Goal: Check status: Check status

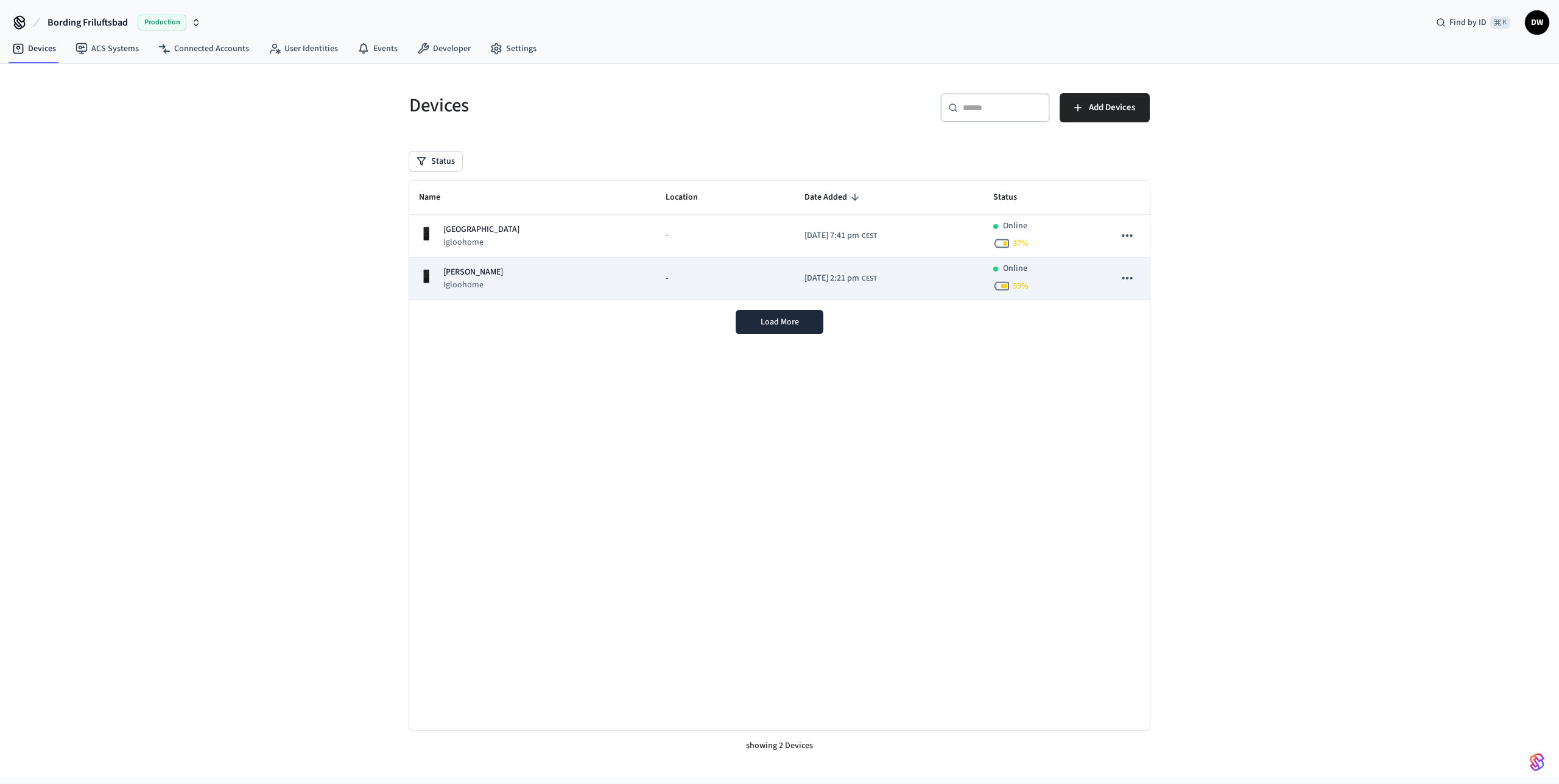
click at [483, 278] on p "[PERSON_NAME]" at bounding box center [473, 272] width 60 height 13
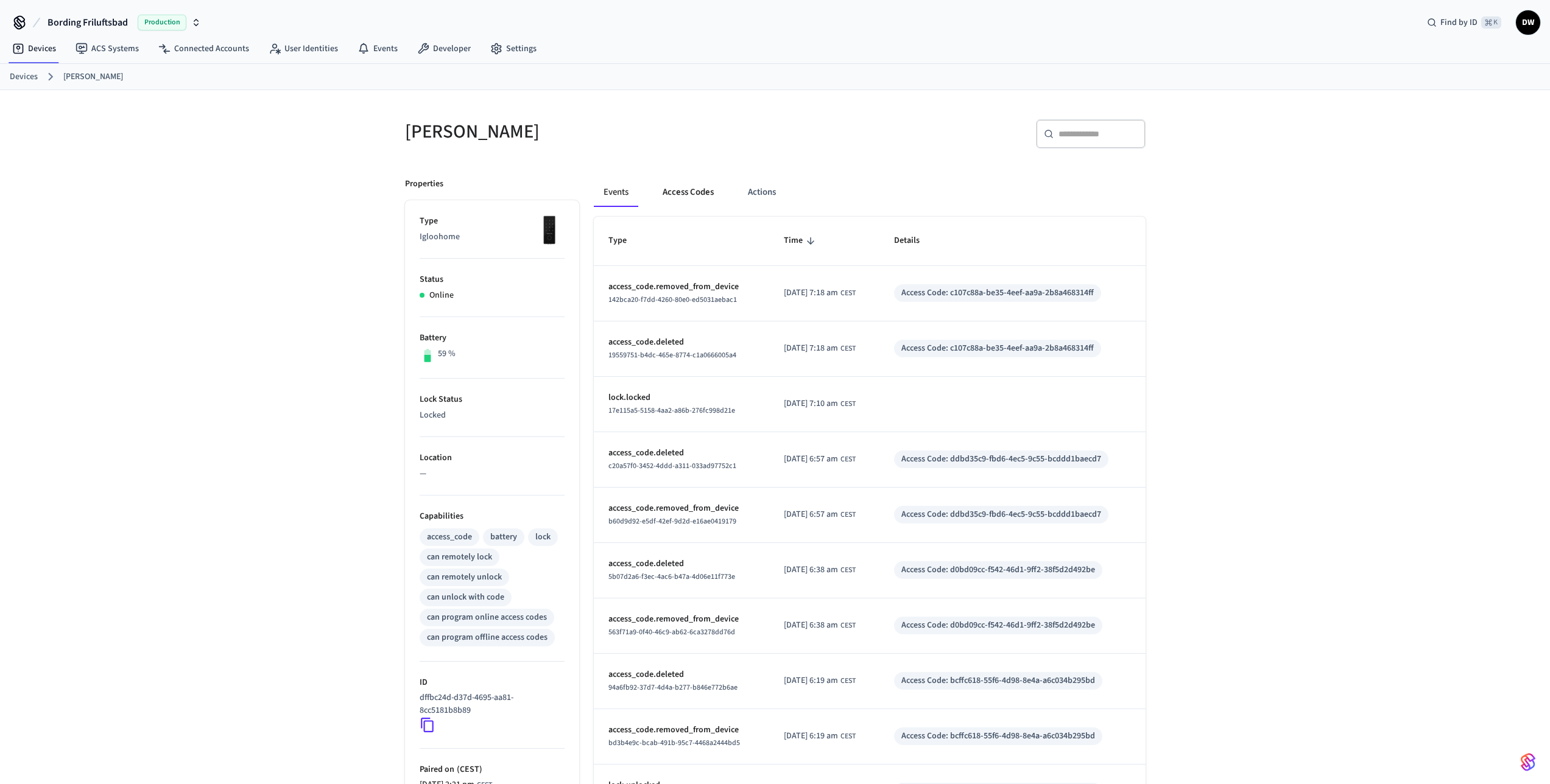
click at [694, 193] on button "Access Codes" at bounding box center [688, 192] width 71 height 29
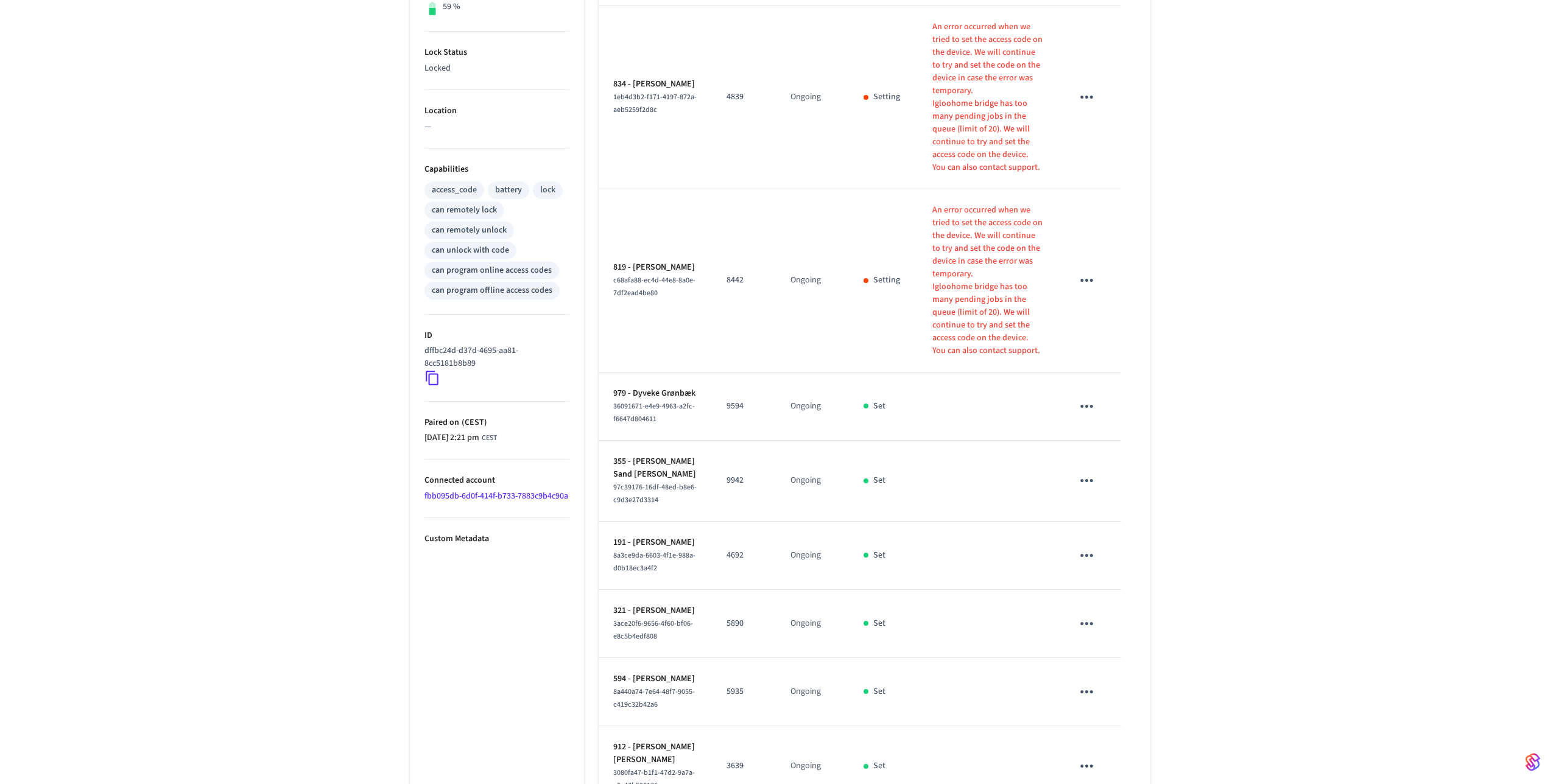
scroll to position [497, 0]
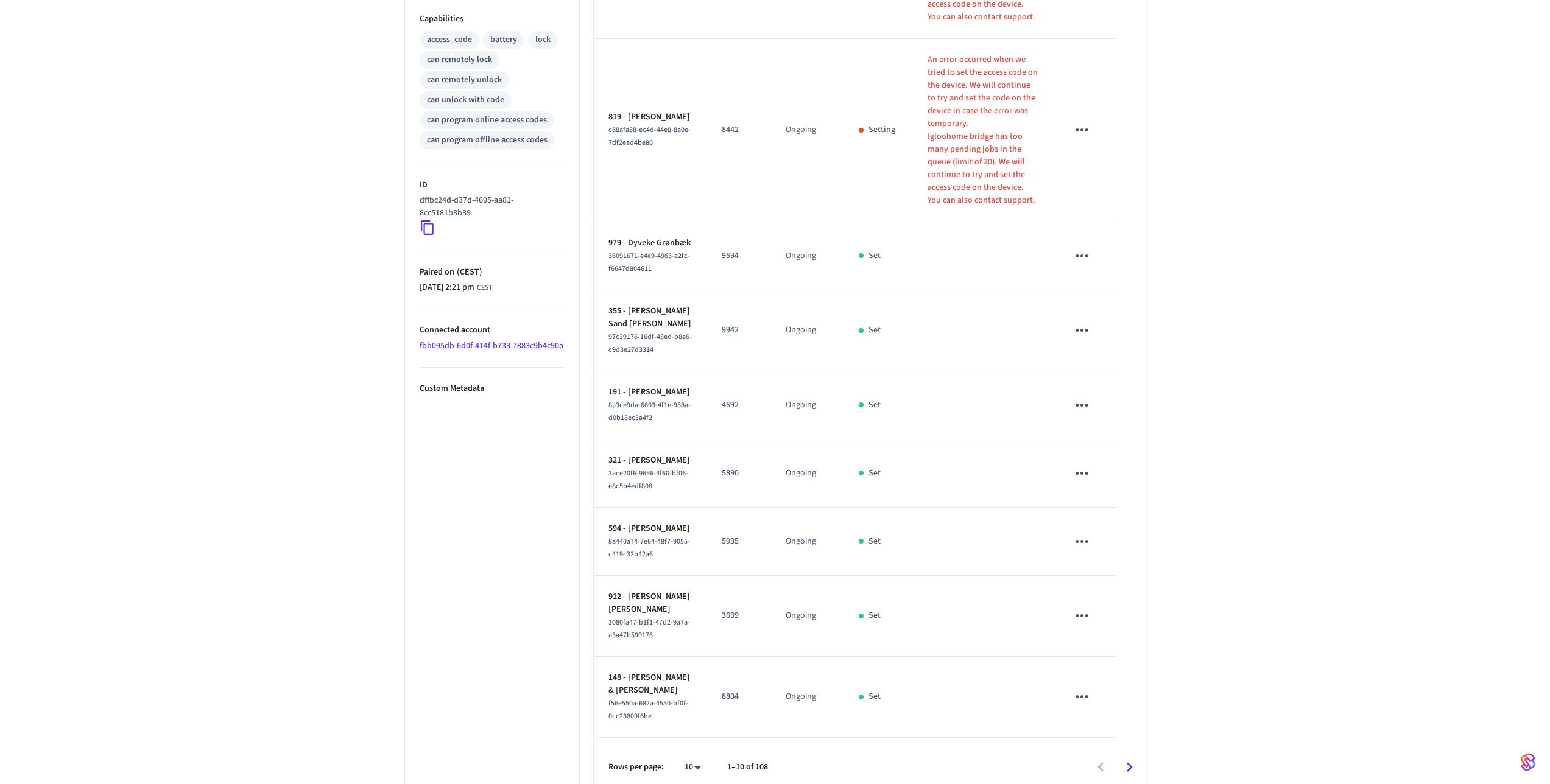
click at [687, 752] on body "Bording Friluftsbad Production Find by ID ⌘ K DW Devices ACS Systems Connected …" at bounding box center [775, 150] width 1550 height 1294
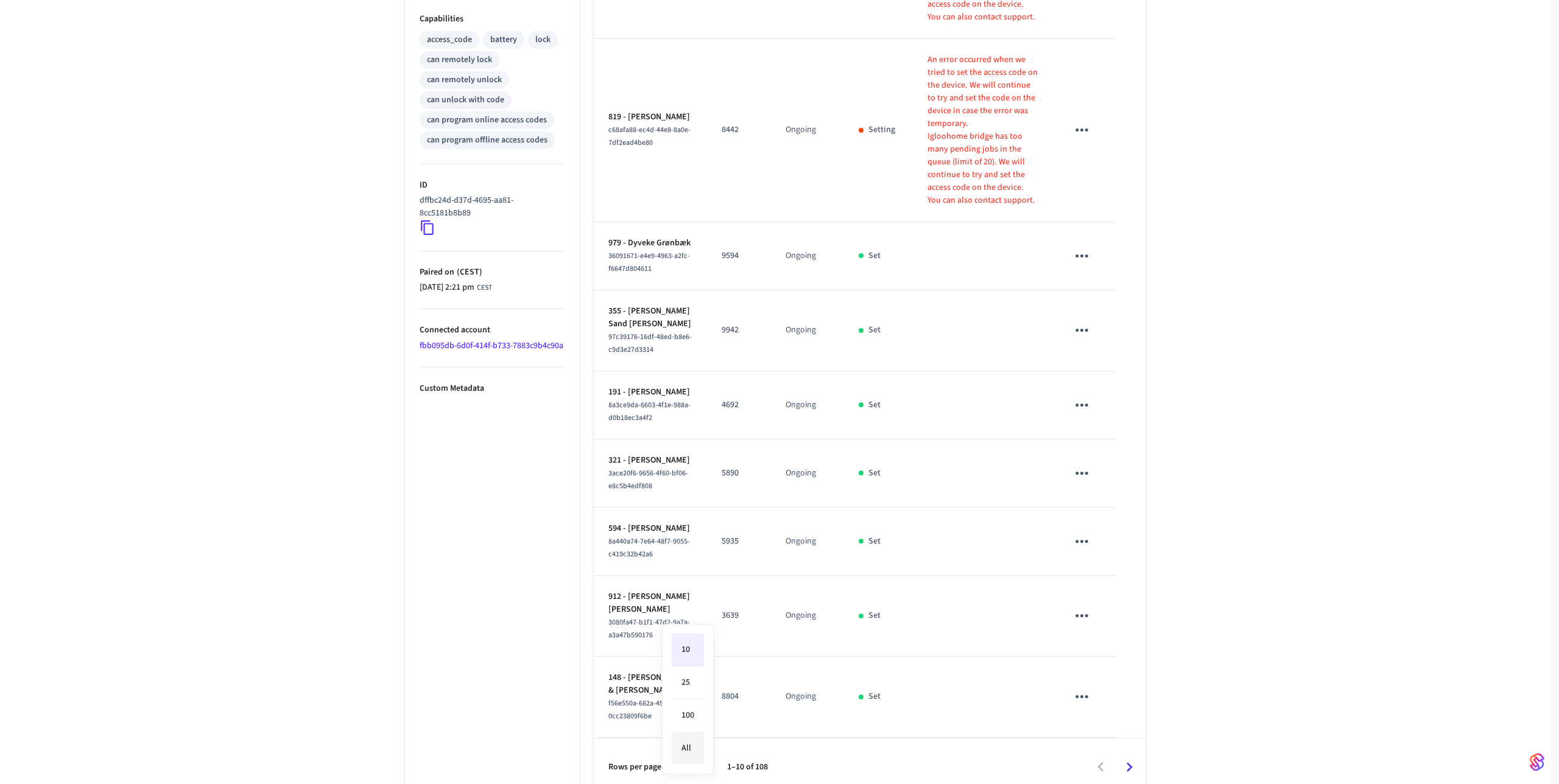
click at [687, 744] on li "All" at bounding box center [688, 749] width 32 height 32
type input "**"
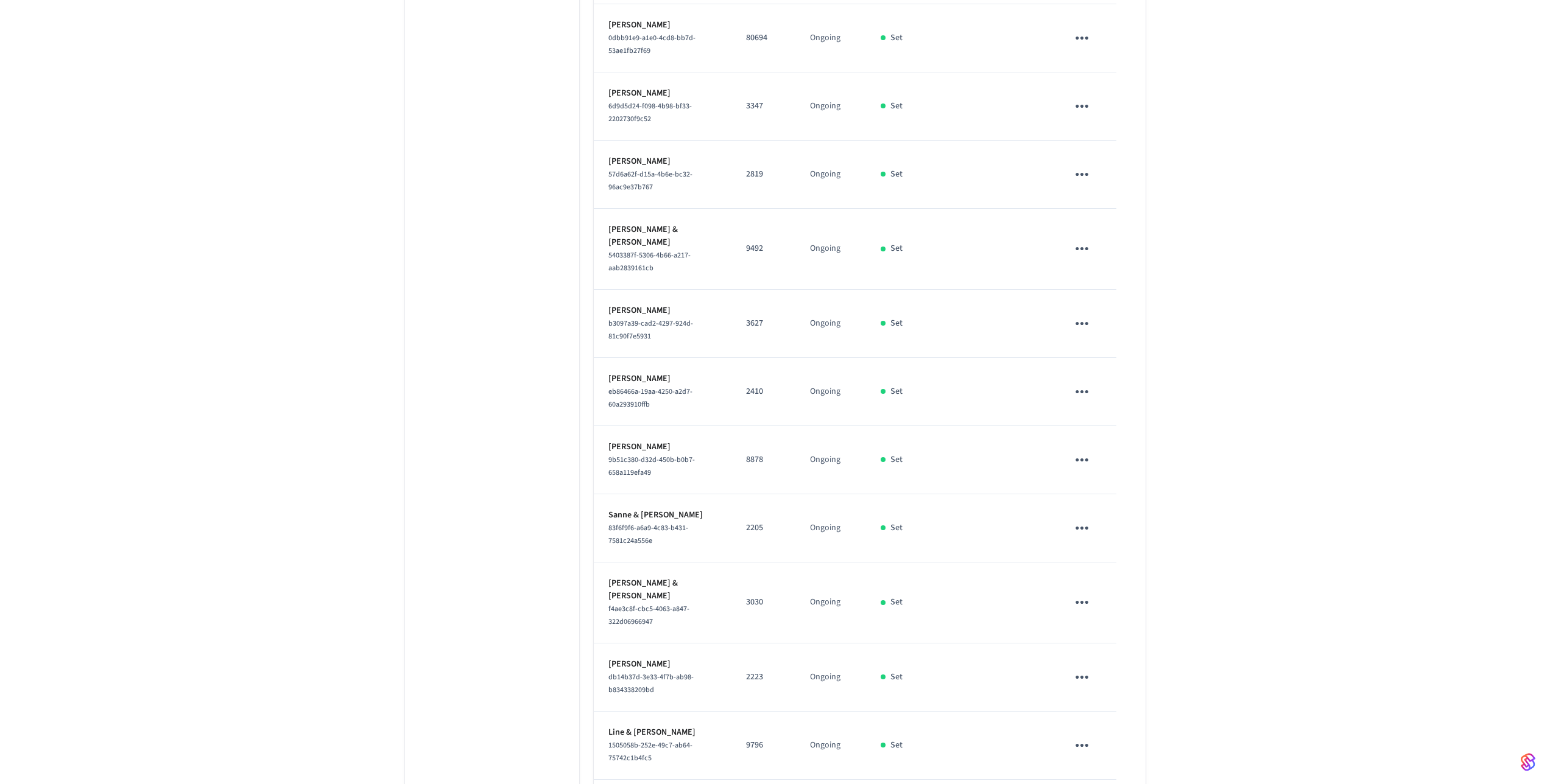
scroll to position [0, 0]
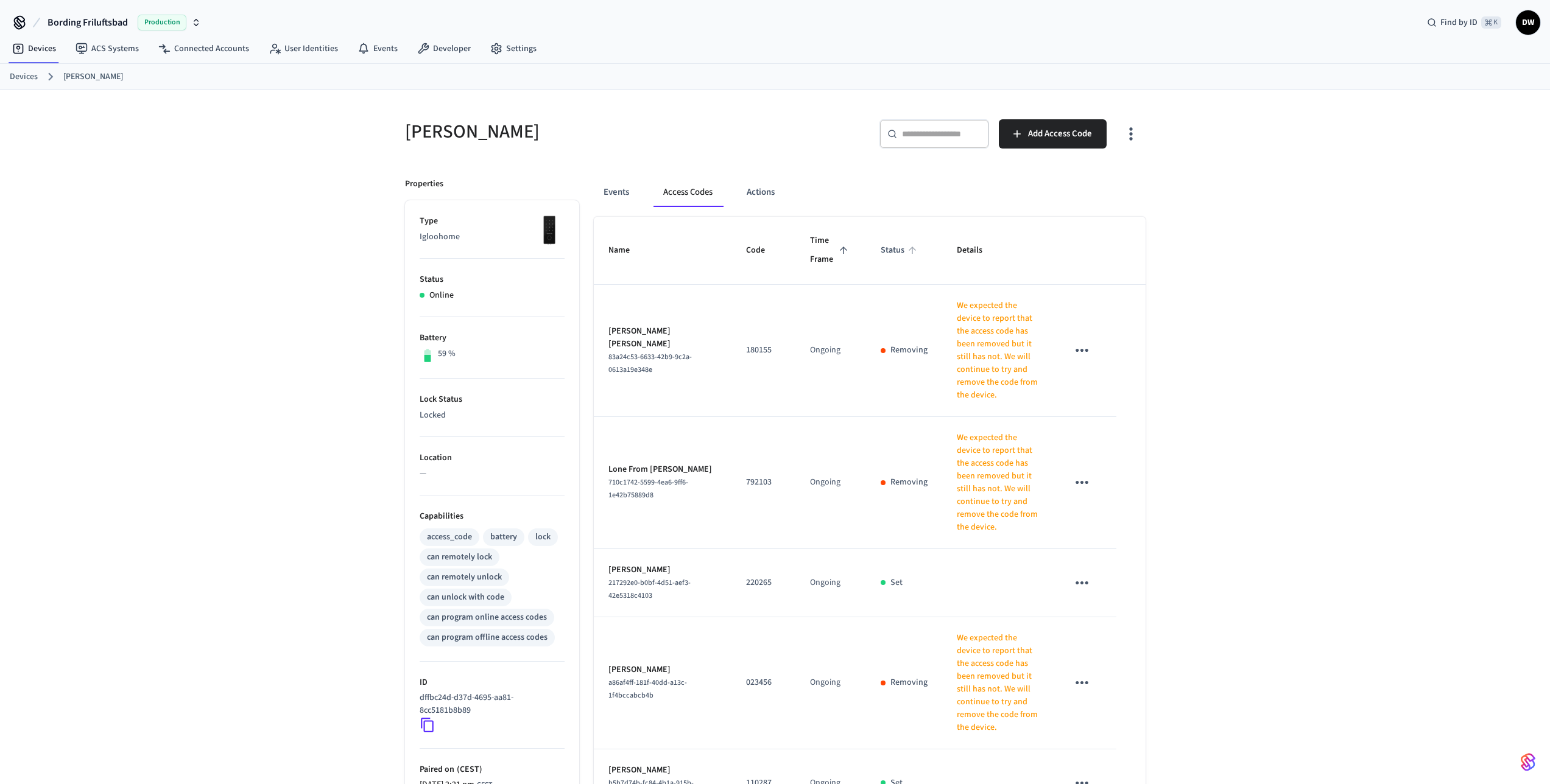
click at [881, 251] on span "Status" at bounding box center [901, 251] width 40 height 19
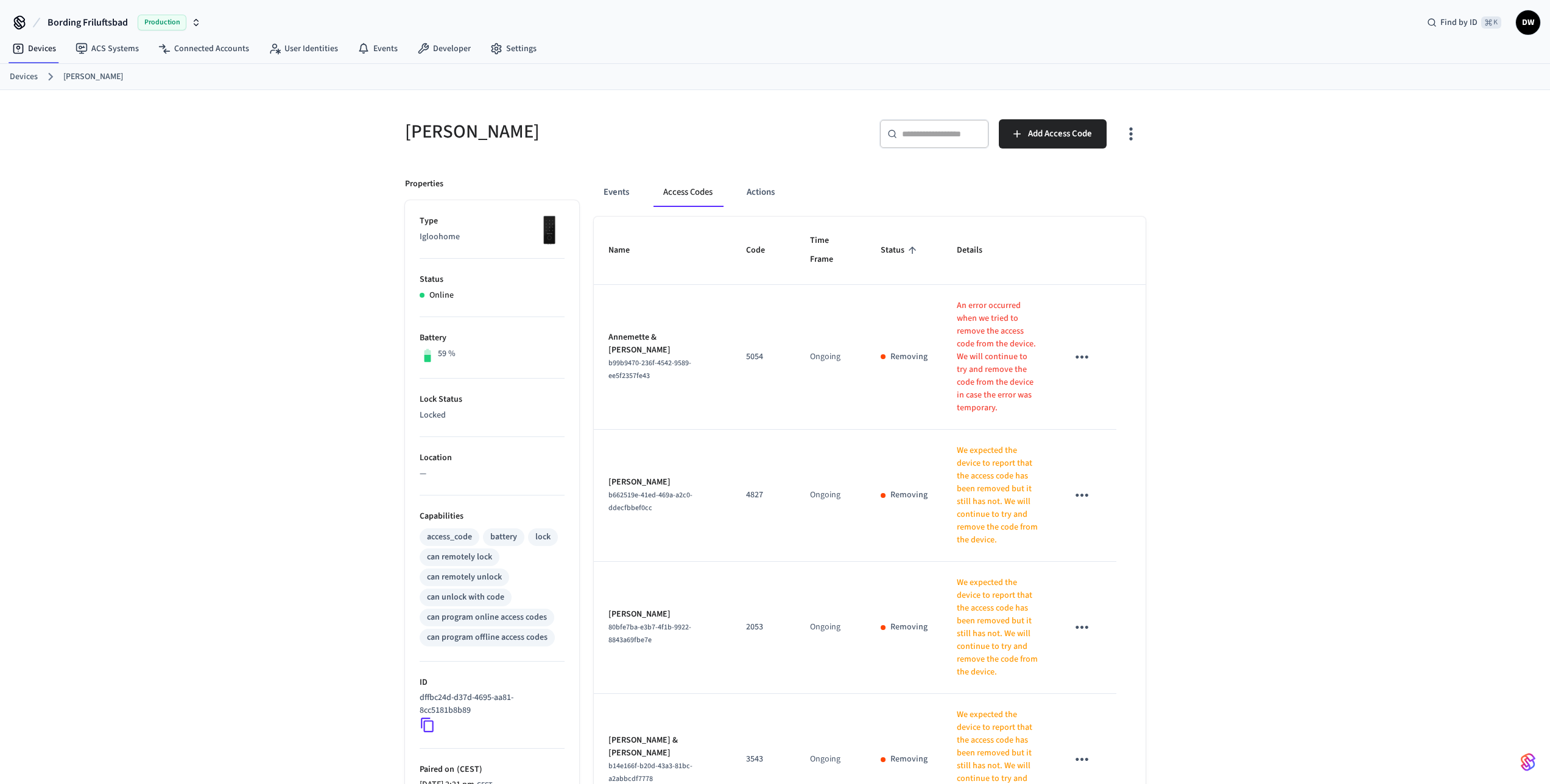
click at [881, 253] on span "Status" at bounding box center [901, 251] width 40 height 19
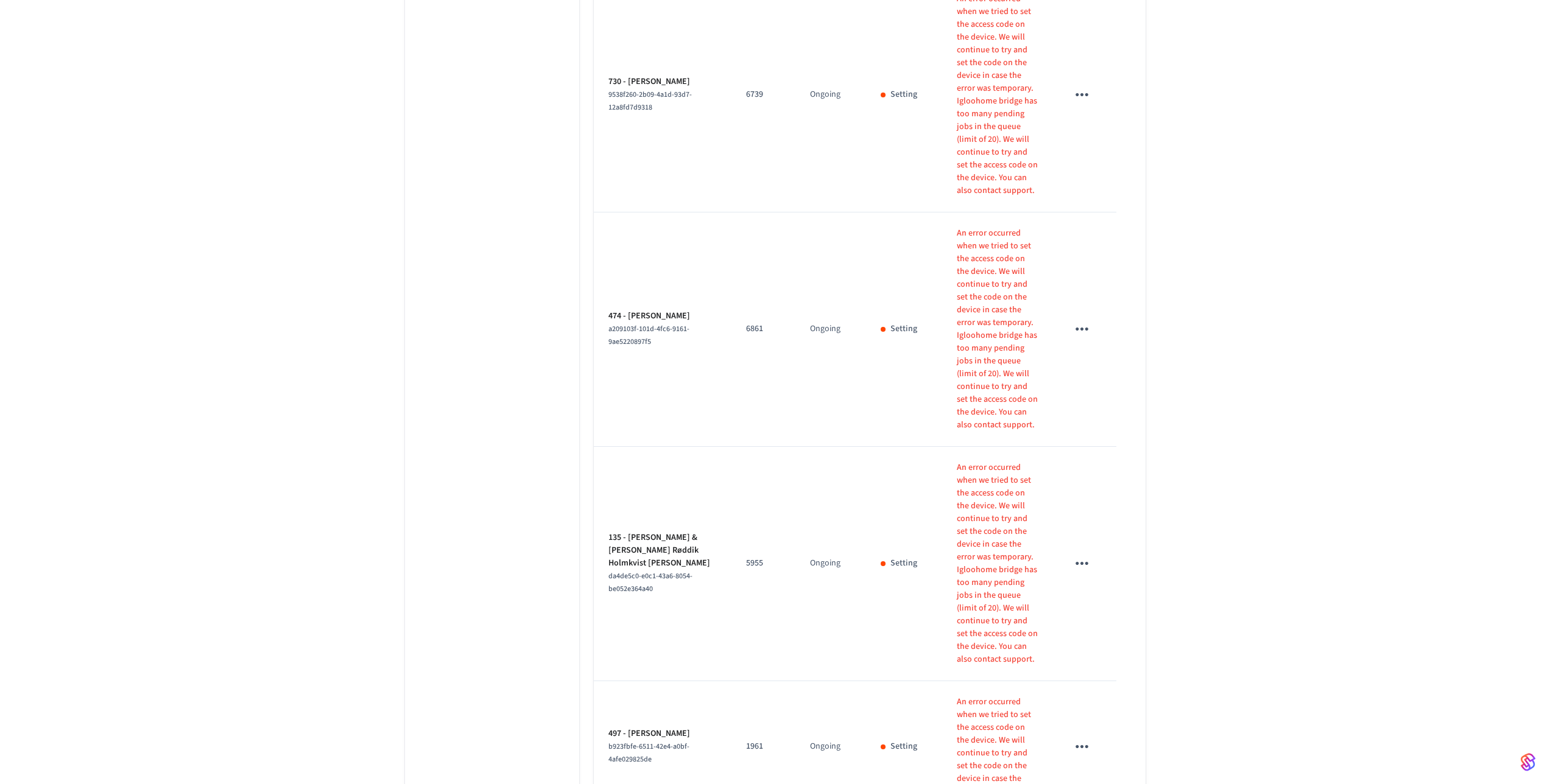
scroll to position [1072, 0]
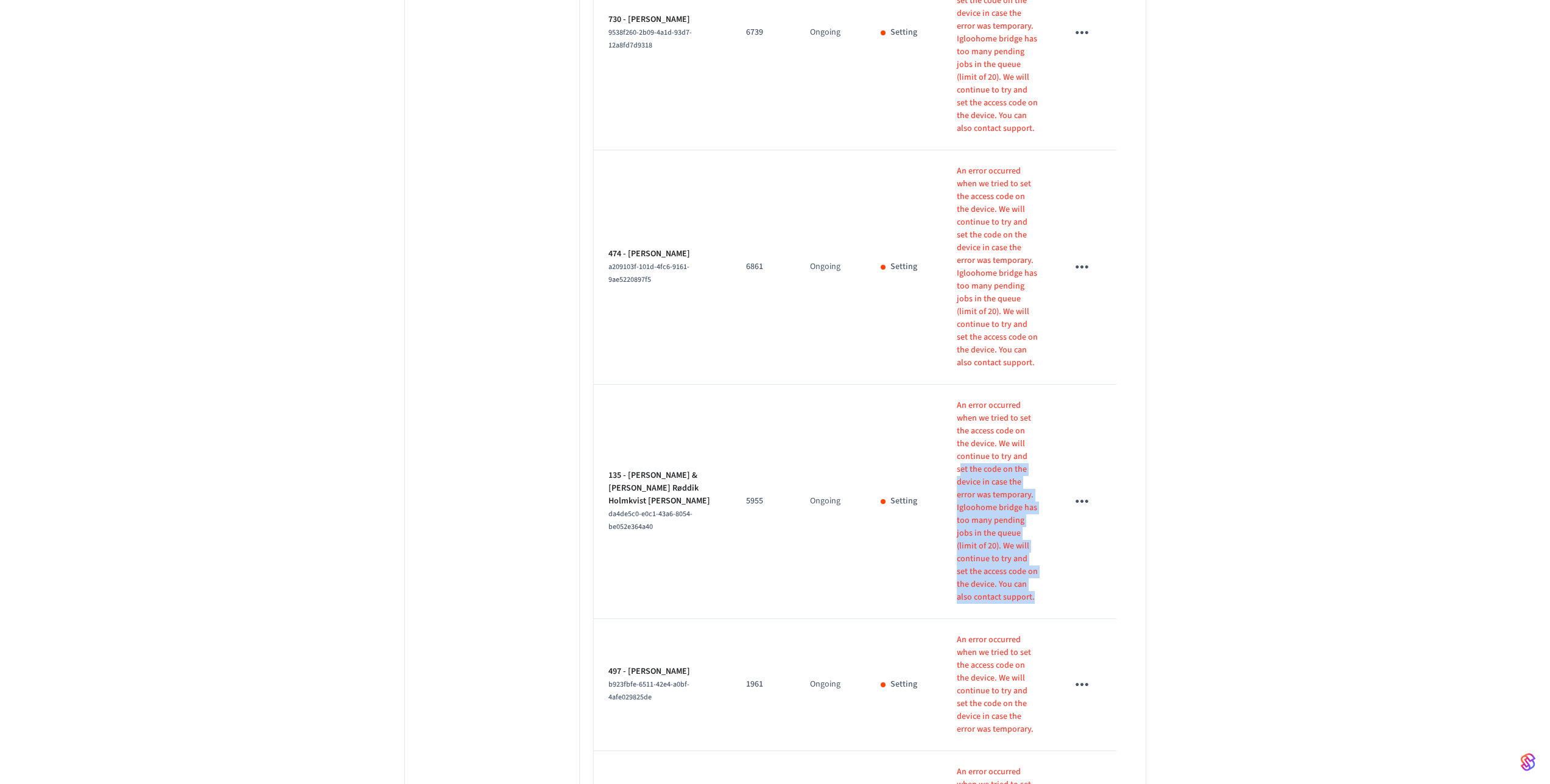
drag, startPoint x: 1011, startPoint y: 224, endPoint x: 942, endPoint y: 114, distance: 129.8
click at [942, 385] on td "An error occurred when we tried to set the access code on the device. We will c…" at bounding box center [997, 502] width 111 height 234
click at [957, 399] on p "An error occurred when we tried to set the access code on the device. We will c…" at bounding box center [998, 450] width 82 height 102
drag, startPoint x: 1027, startPoint y: 224, endPoint x: 948, endPoint y: 88, distance: 157.3
click at [948, 385] on td "An error occurred when we tried to set the access code on the device. We will c…" at bounding box center [997, 502] width 111 height 234
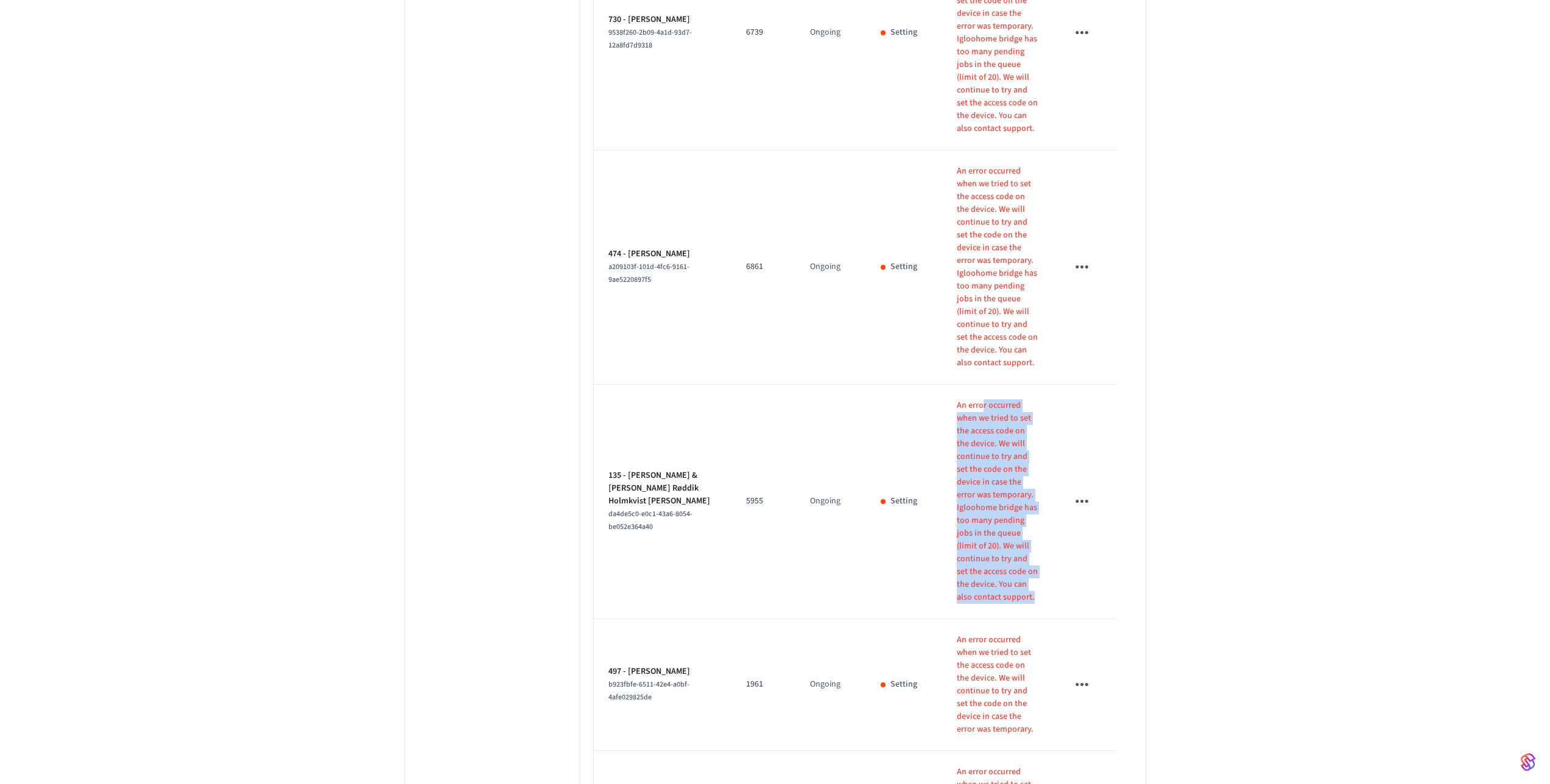
click at [957, 399] on p "An error occurred when we tried to set the access code on the device. We will c…" at bounding box center [998, 450] width 82 height 102
click at [968, 502] on p "Igloohome bridge has too many pending jobs in the queue (limit of 20). We will …" at bounding box center [998, 553] width 82 height 102
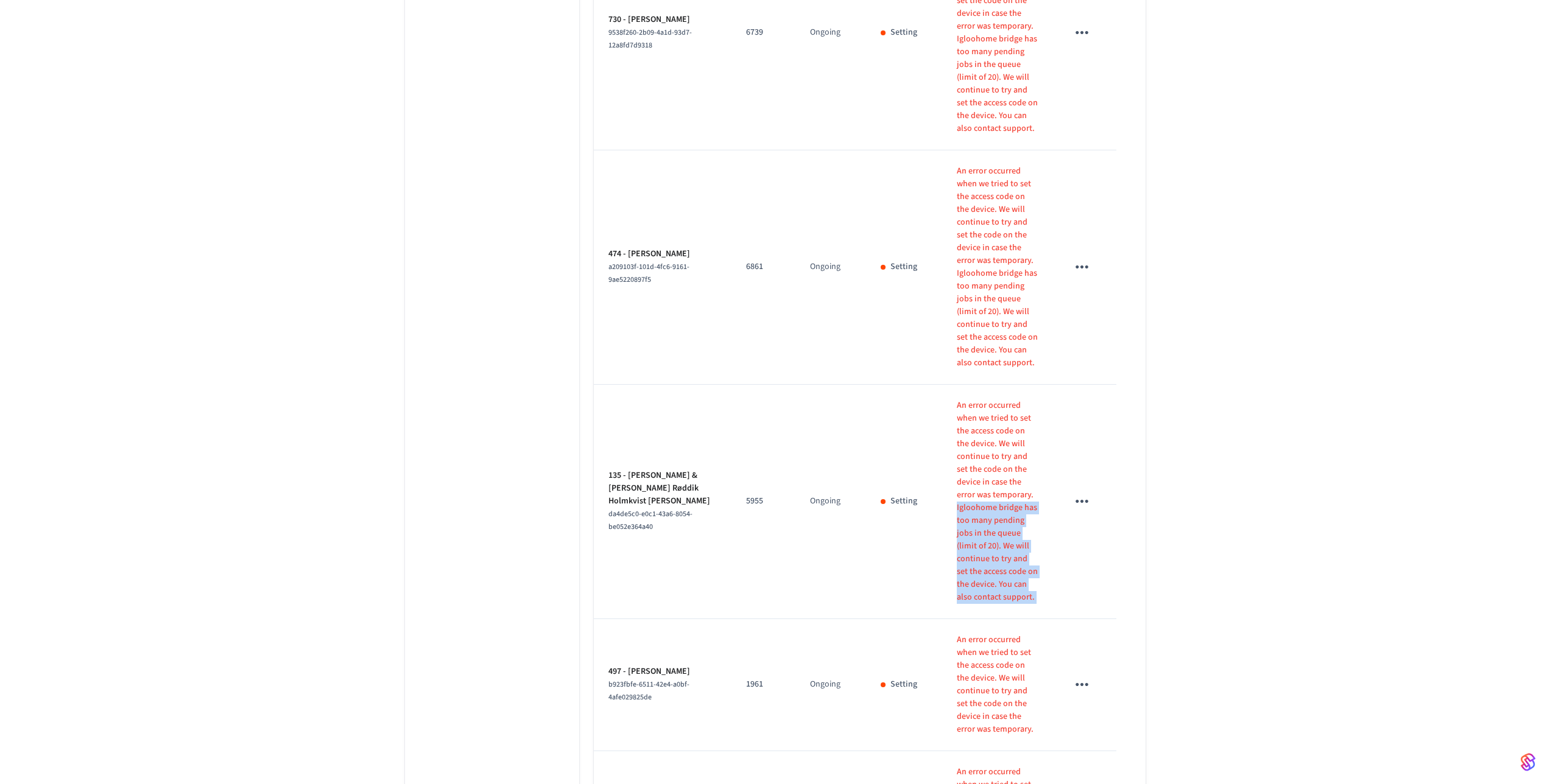
click at [988, 502] on p "Igloohome bridge has too many pending jobs in the queue (limit of 20). We will …" at bounding box center [998, 553] width 82 height 102
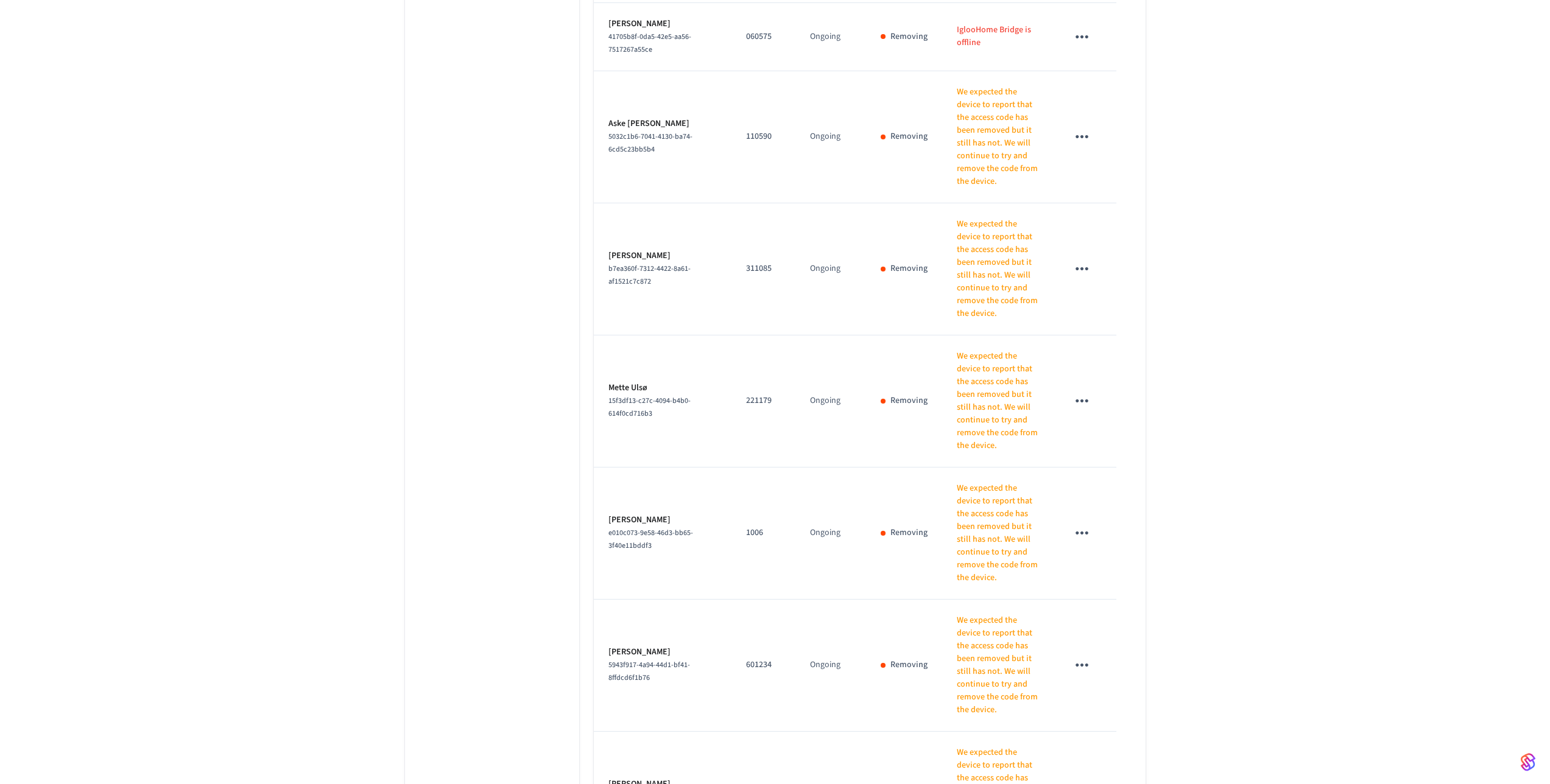
scroll to position [7834, 0]
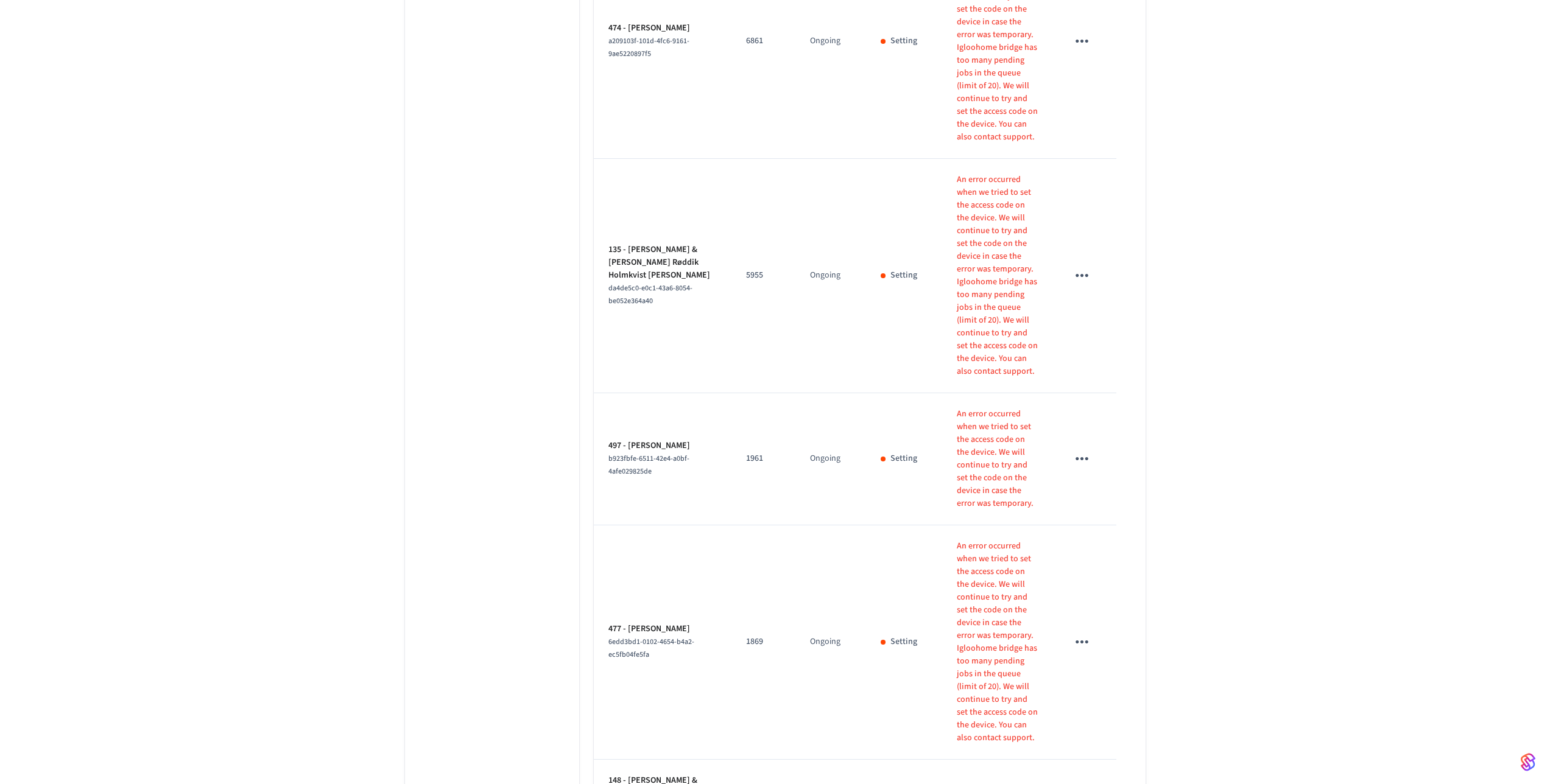
scroll to position [910, 0]
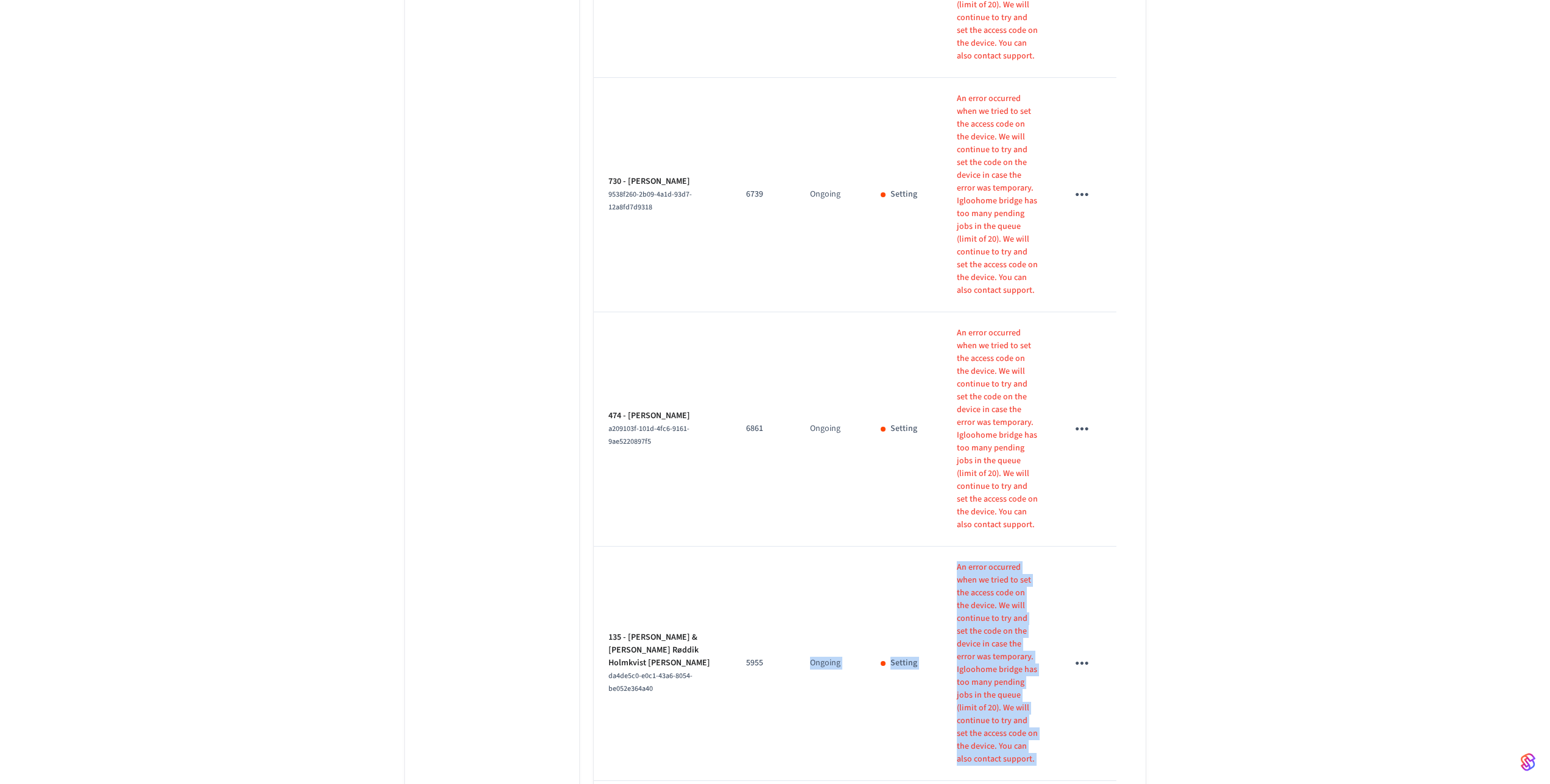
drag, startPoint x: 982, startPoint y: 641, endPoint x: 754, endPoint y: 243, distance: 458.7
click at [754, 547] on td "5955" at bounding box center [763, 664] width 64 height 234
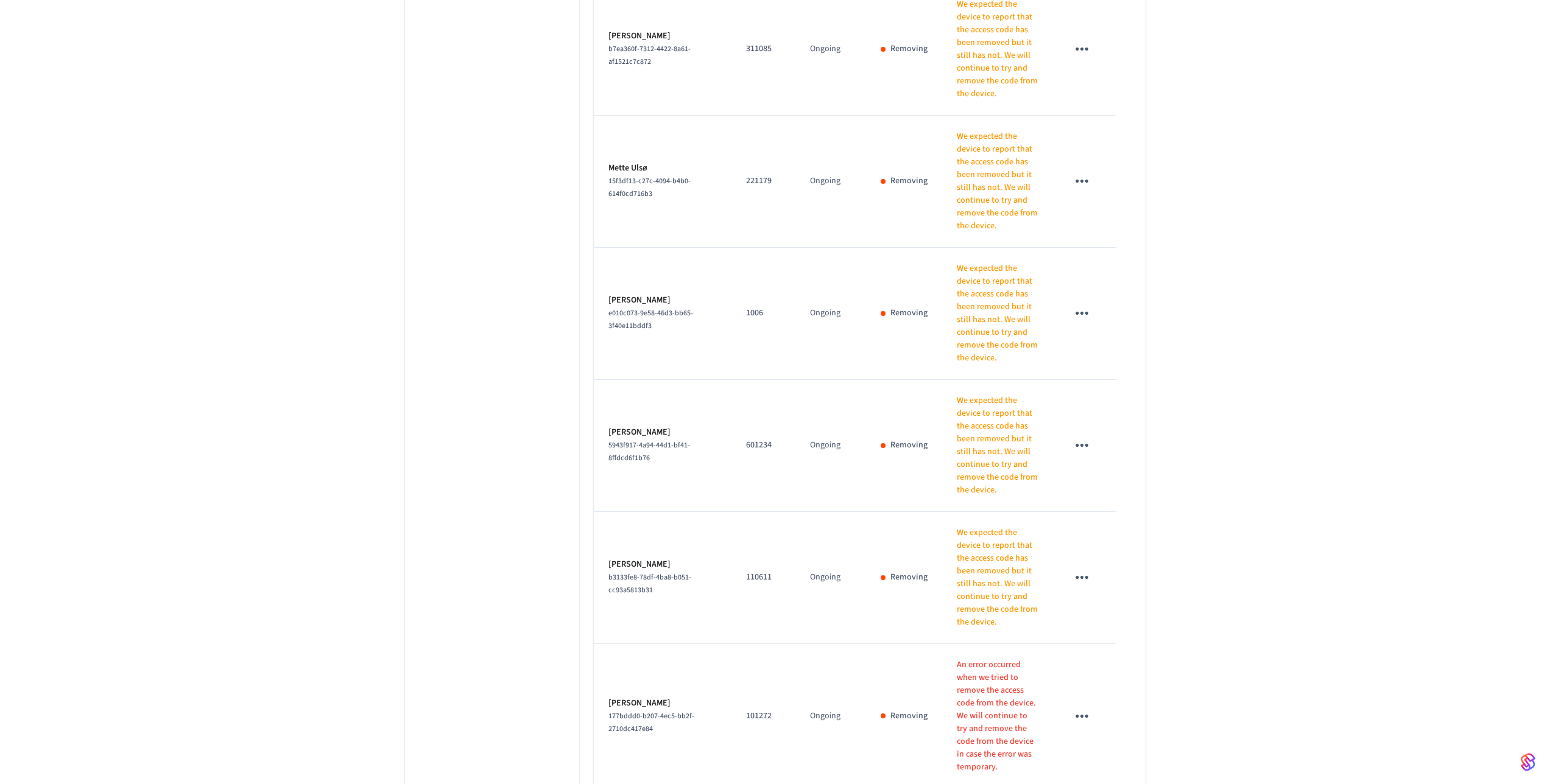
scroll to position [8928, 0]
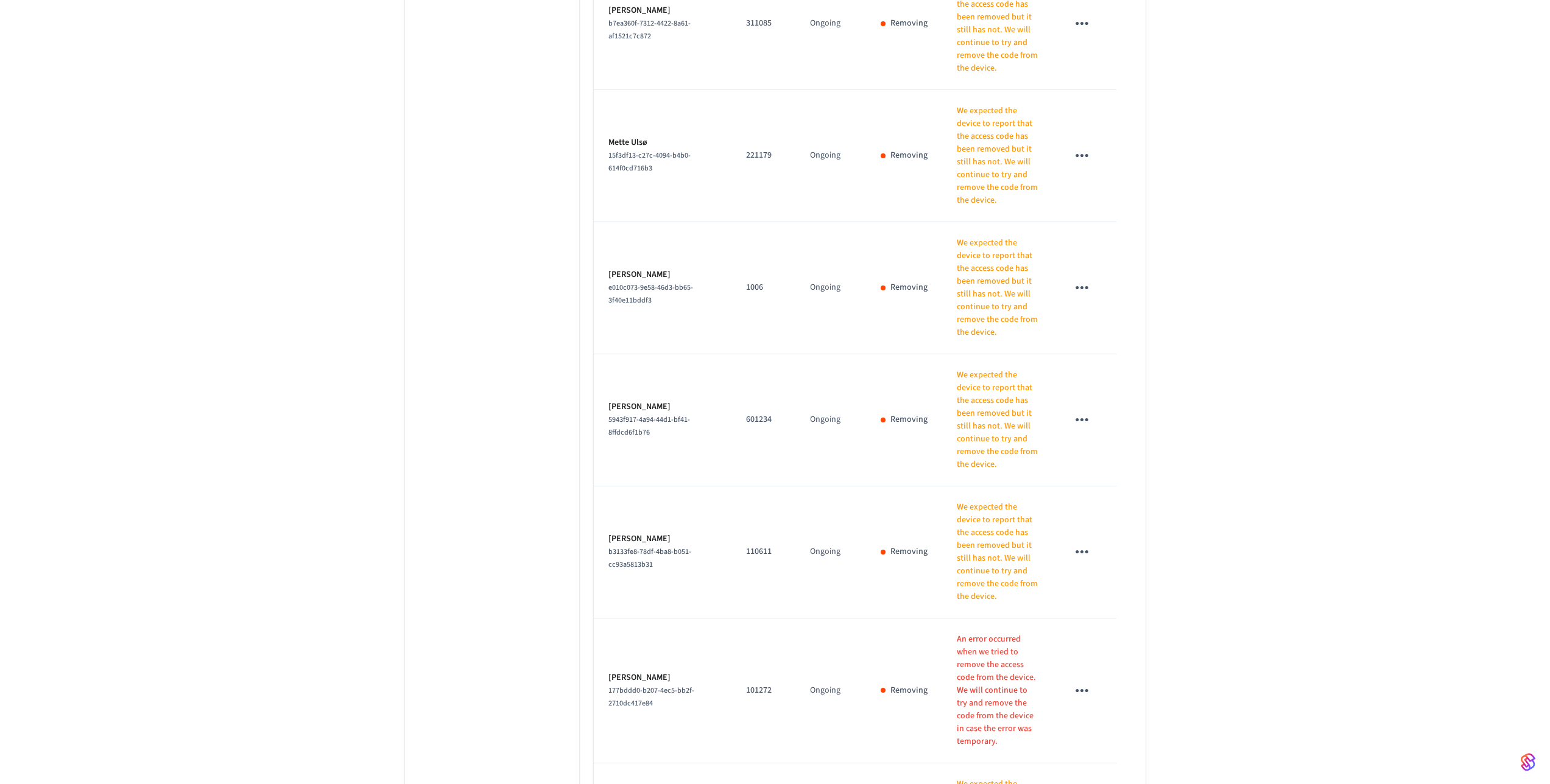
drag, startPoint x: 506, startPoint y: 387, endPoint x: 507, endPoint y: 393, distance: 6.1
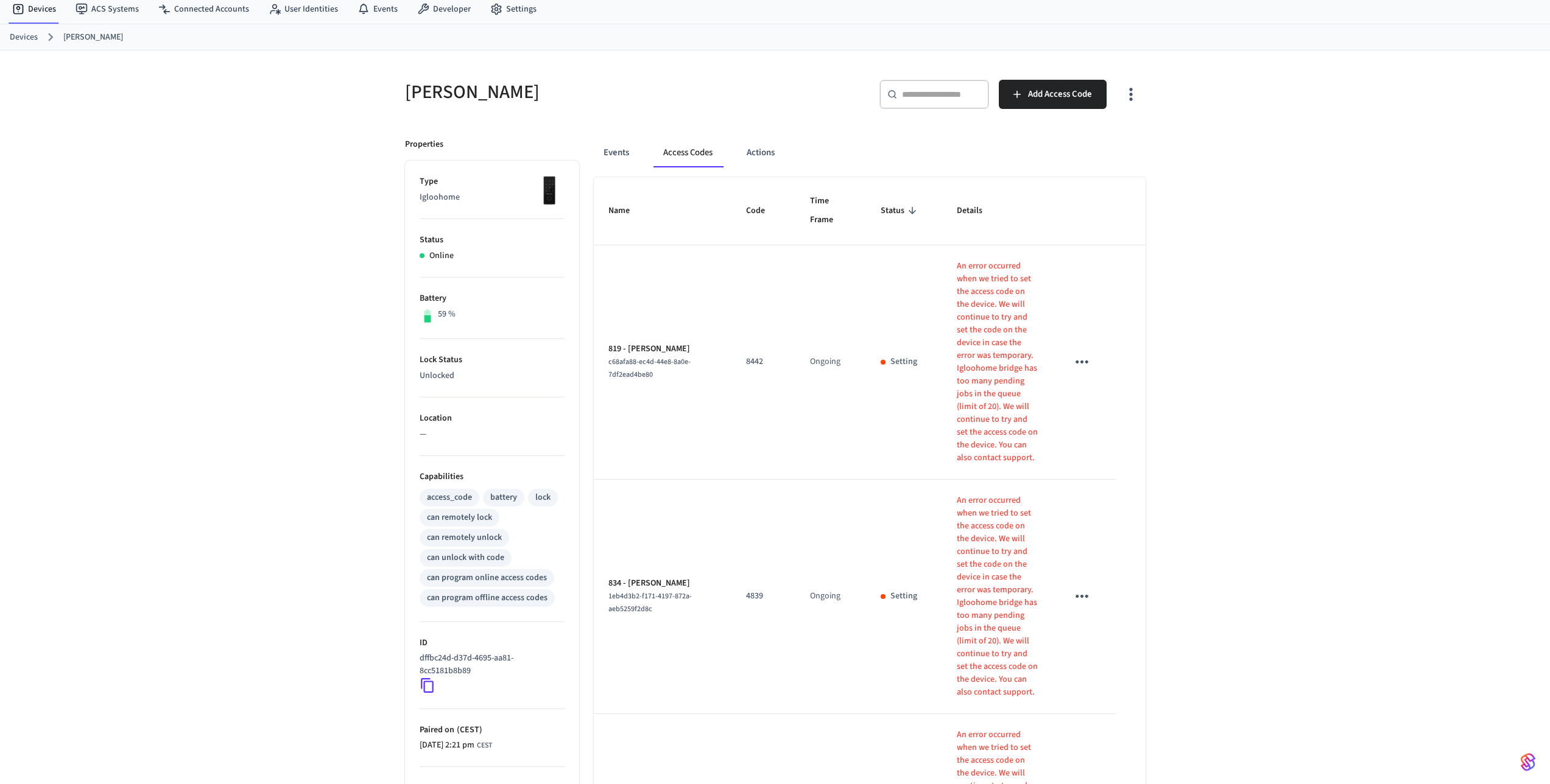
scroll to position [0, 0]
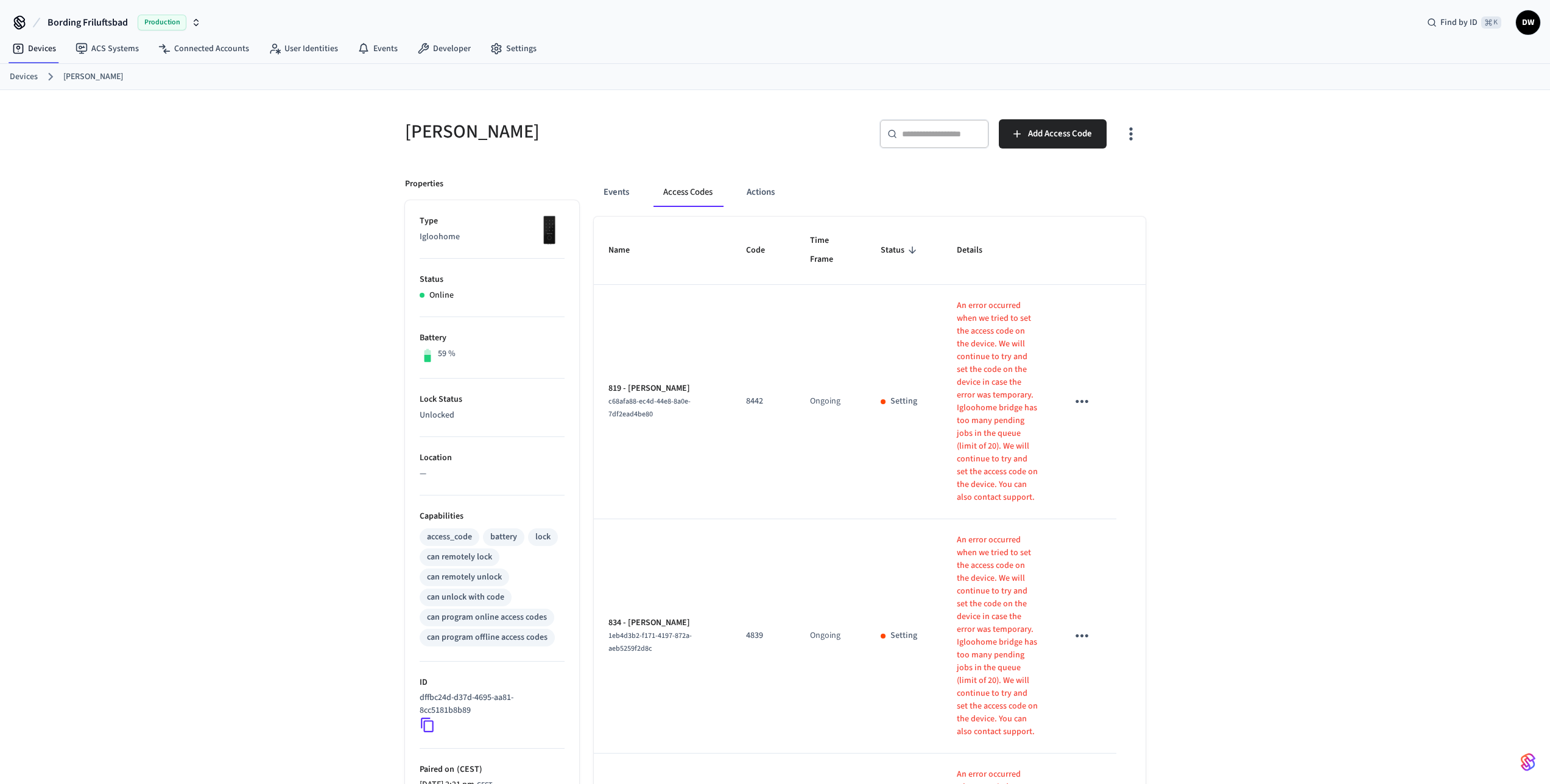
drag, startPoint x: 285, startPoint y: 234, endPoint x: 260, endPoint y: 224, distance: 26.9
